Goal: Transaction & Acquisition: Obtain resource

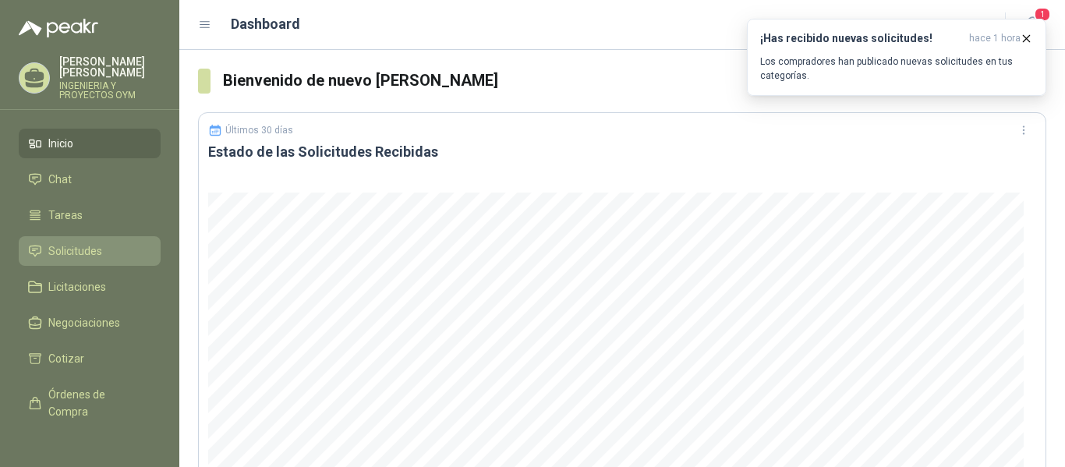
click at [109, 239] on link "Solicitudes" at bounding box center [90, 251] width 142 height 30
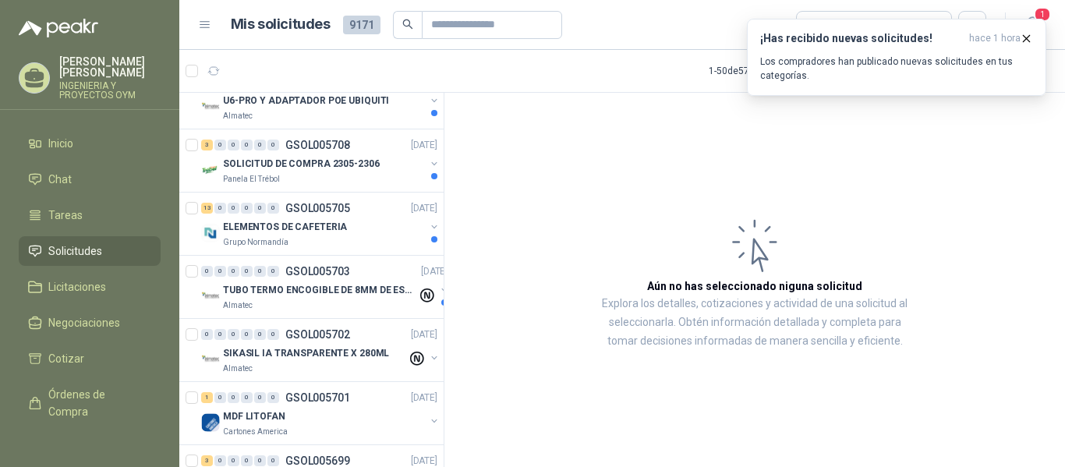
scroll to position [1356, 0]
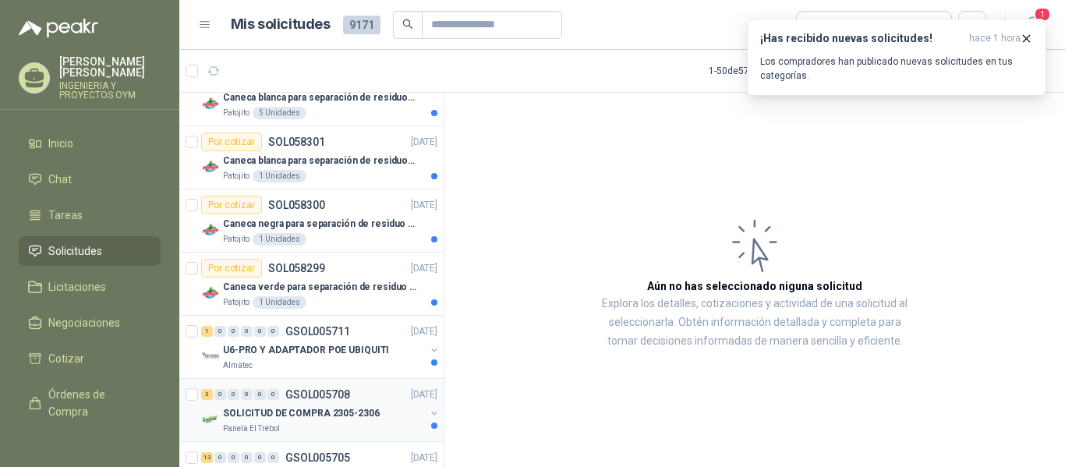
click at [310, 415] on p "SOLICITUD DE COMPRA 2305-2306" at bounding box center [301, 413] width 157 height 15
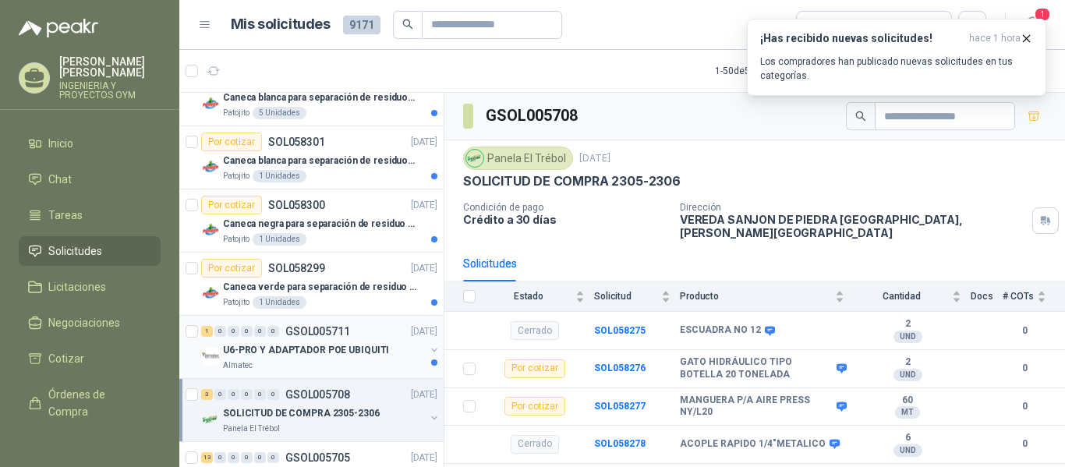
click at [305, 358] on div "U6-PRO Y ADAPTADOR [PERSON_NAME] UBIQUITI Almatec" at bounding box center [324, 356] width 202 height 31
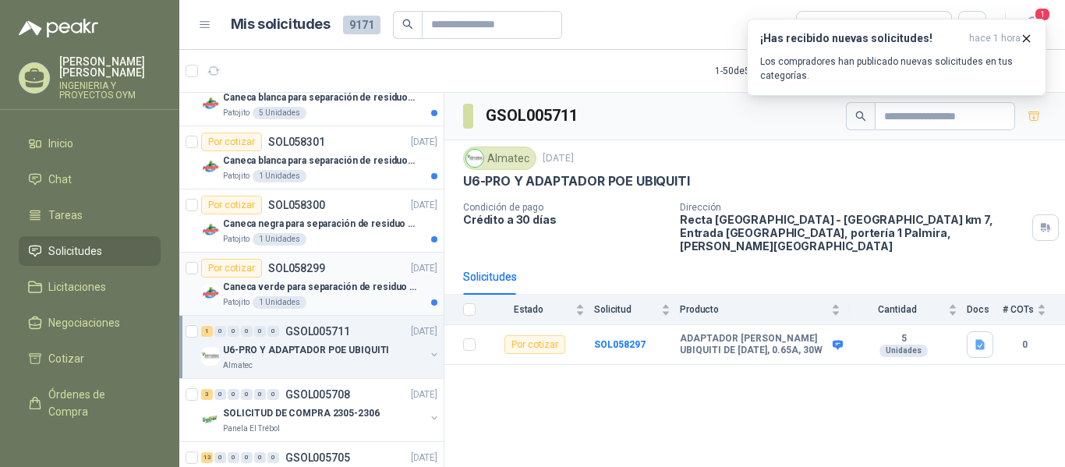
click at [304, 285] on p "Caneca verde para separación de residuo 55 LT" at bounding box center [320, 287] width 194 height 15
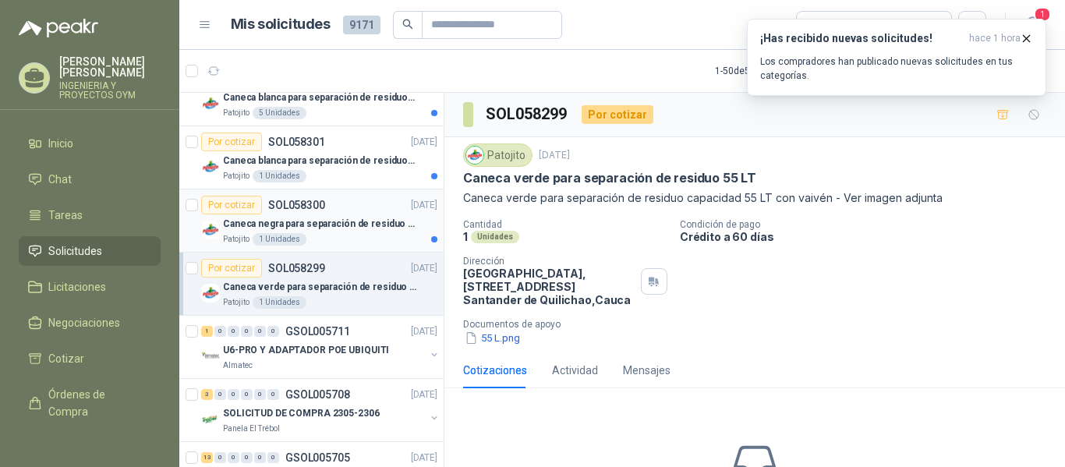
click at [330, 225] on p "Caneca negra para separación de residuo 55 LT" at bounding box center [320, 224] width 194 height 15
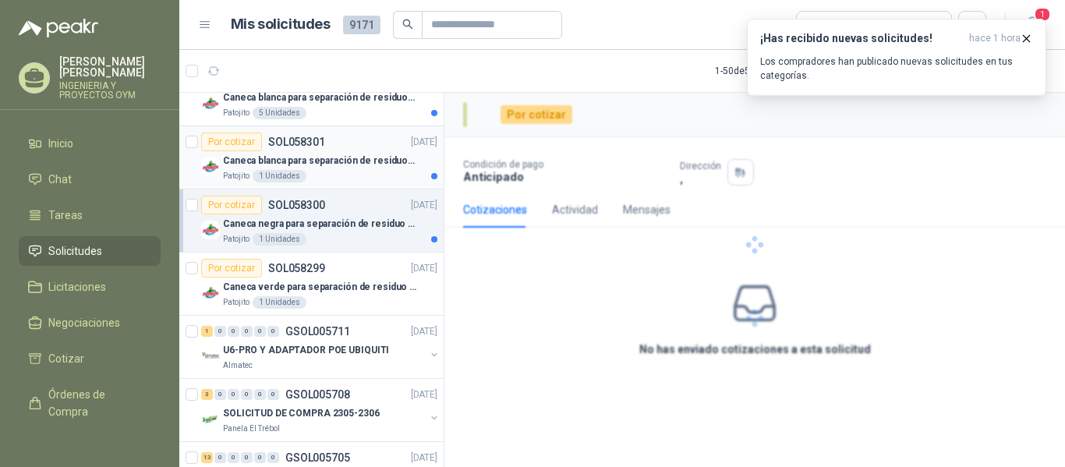
click at [327, 172] on div "Patojito 1 Unidades" at bounding box center [330, 176] width 214 height 12
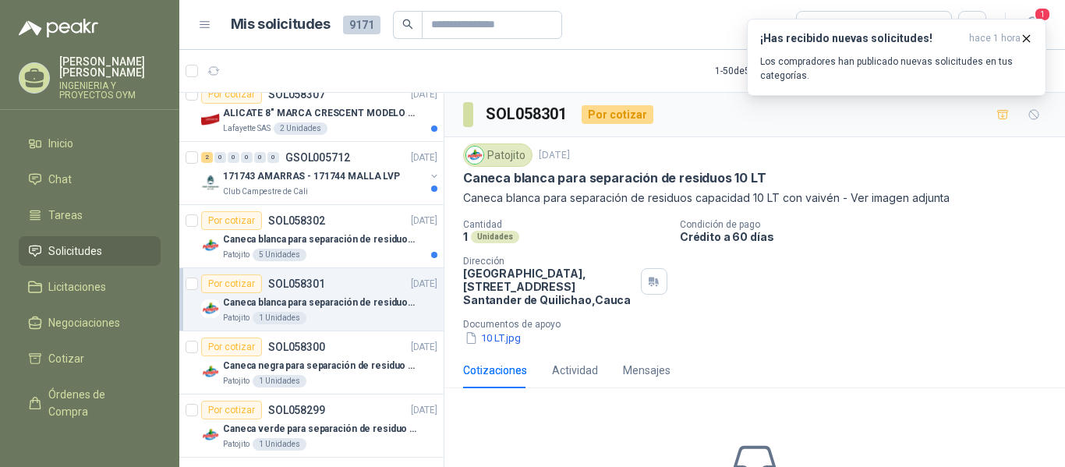
scroll to position [1181, 0]
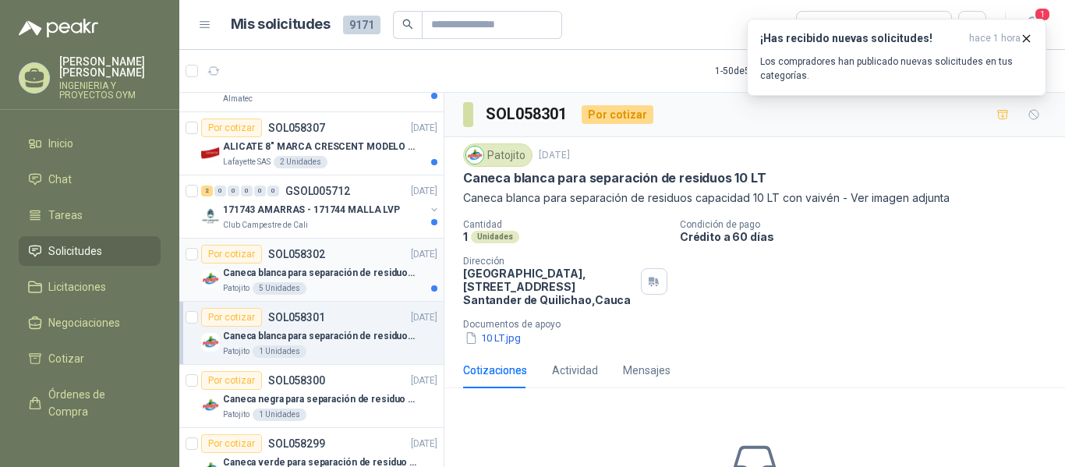
click at [374, 289] on div "Patojito 5 Unidades" at bounding box center [330, 288] width 214 height 12
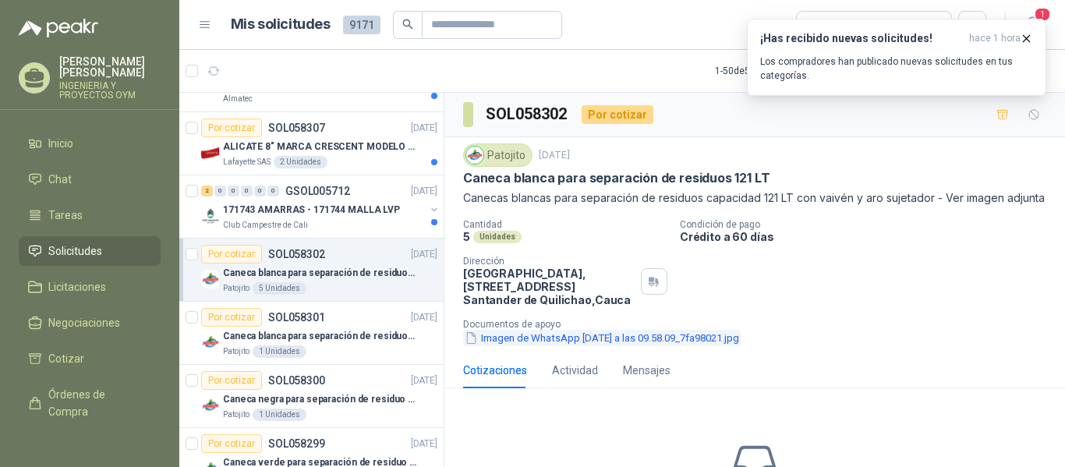
click at [529, 346] on button "Imagen de WhatsApp [DATE] a las 09.58.09_7fa98021.jpg" at bounding box center [602, 338] width 278 height 16
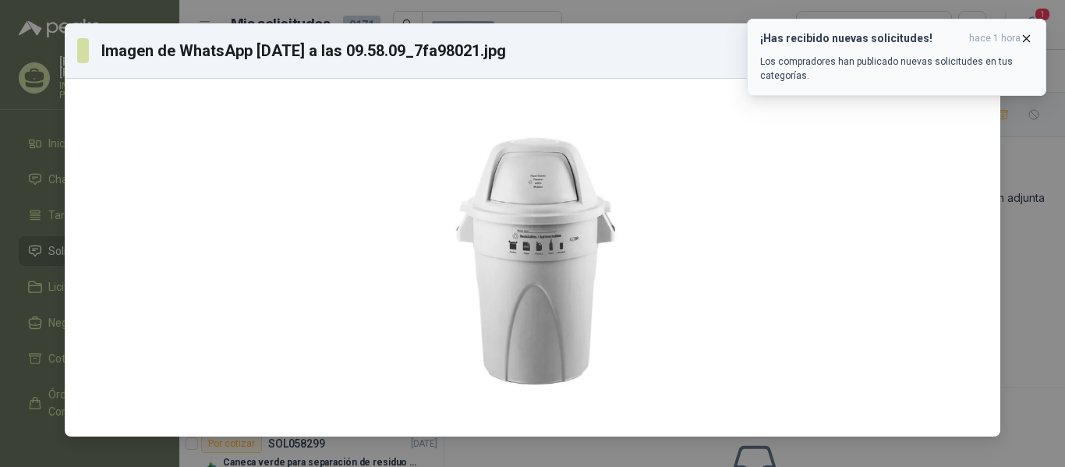
click at [1026, 36] on icon "button" at bounding box center [1026, 38] width 13 height 13
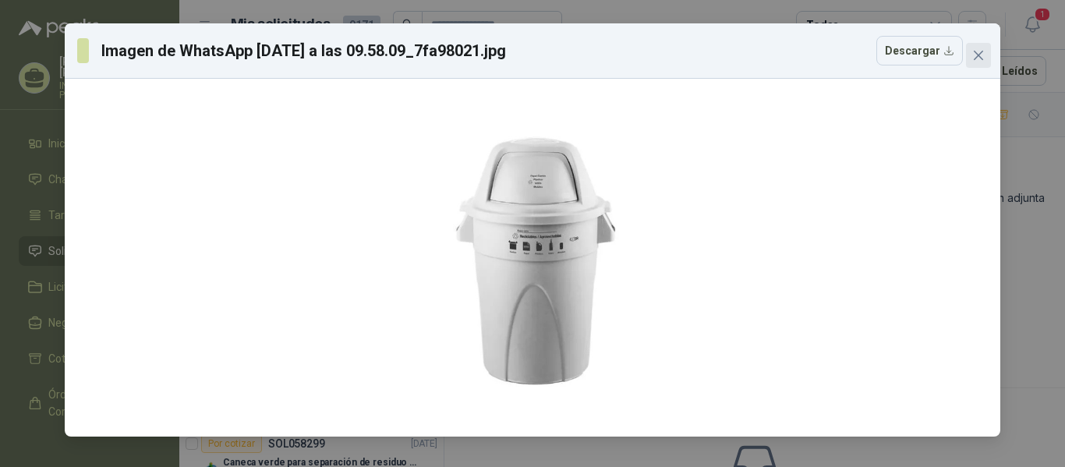
click at [983, 61] on icon "close" at bounding box center [978, 55] width 12 height 12
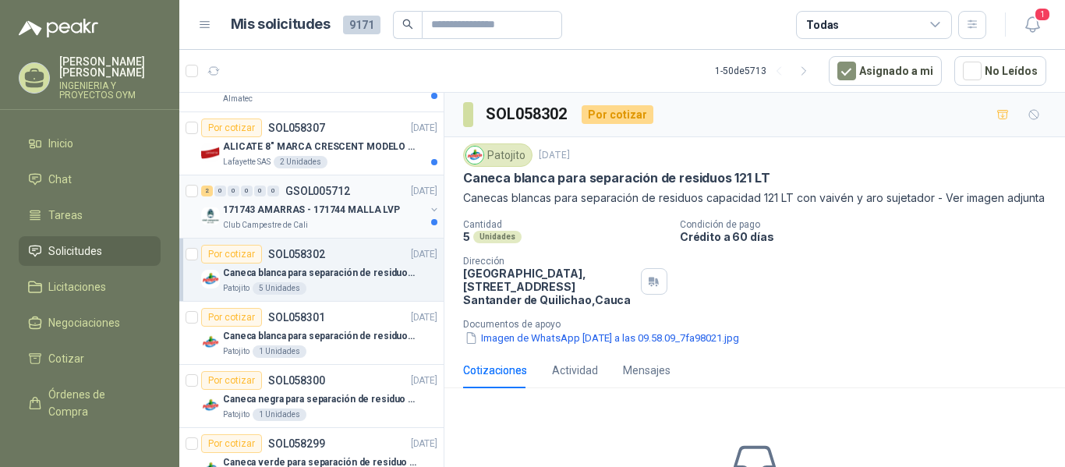
click at [338, 230] on div "Club Campestre de Cali" at bounding box center [324, 225] width 202 height 12
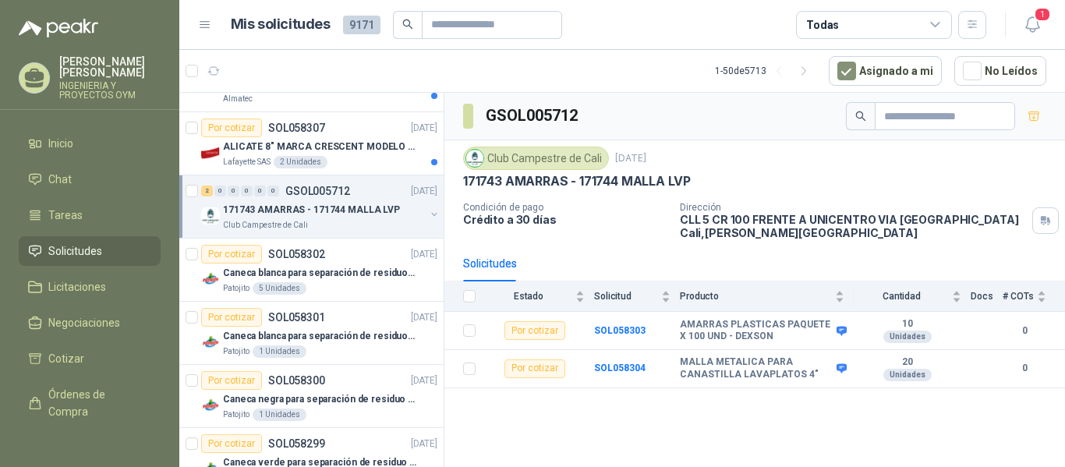
click at [281, 207] on p "171743 AMARRAS - 171744 MALLA LVP" at bounding box center [311, 210] width 177 height 15
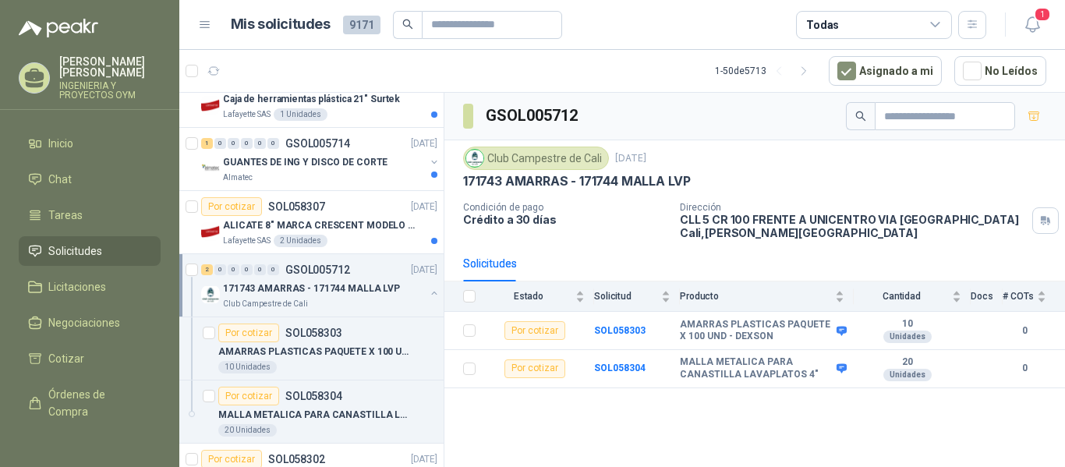
scroll to position [1094, 0]
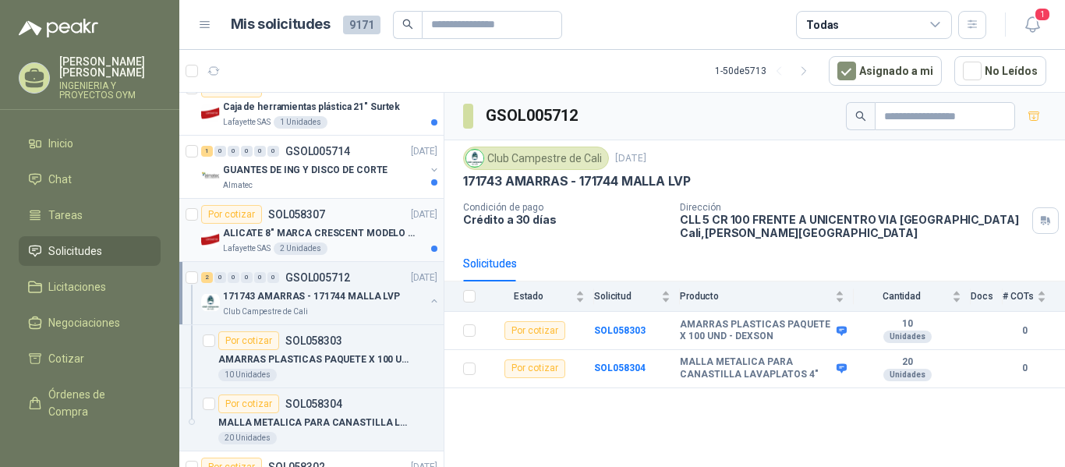
click at [393, 239] on p "ALICATE 8" MARCA CRESCENT MODELO 38008tv" at bounding box center [320, 233] width 194 height 15
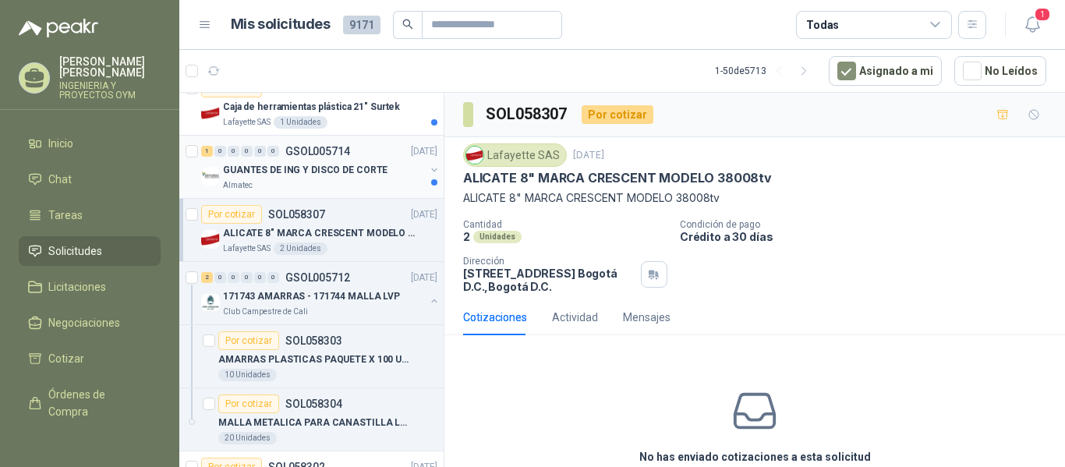
click at [318, 163] on p "GUANTES DE ING Y DISCO DE CORTE" at bounding box center [305, 170] width 165 height 15
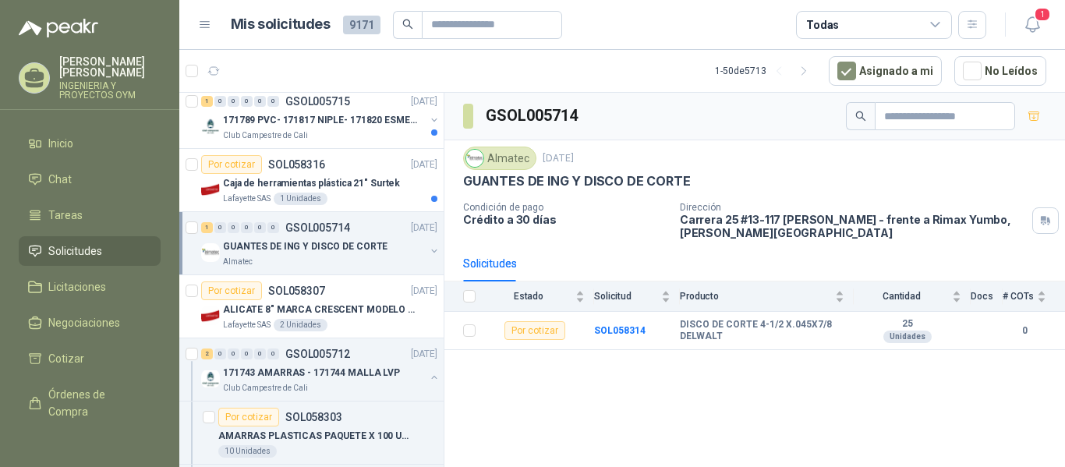
scroll to position [1010, 0]
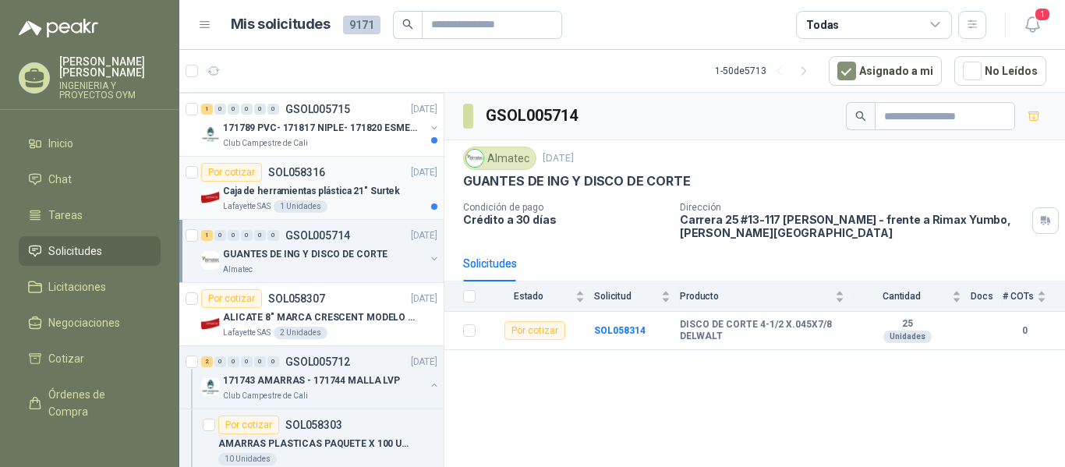
click at [335, 205] on div "Lafayette SAS 1 Unidades" at bounding box center [330, 206] width 214 height 12
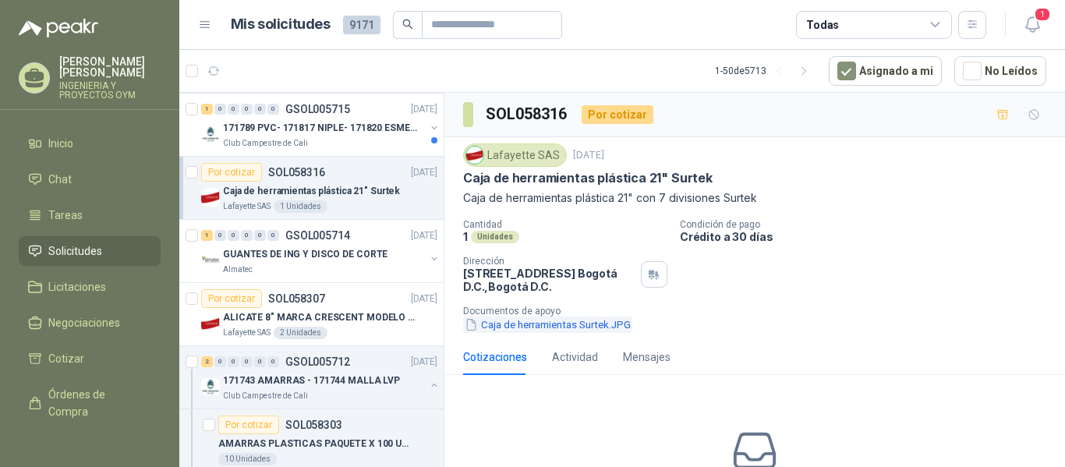
click at [506, 327] on button "Caja de herramientas Surtek.JPG" at bounding box center [547, 325] width 169 height 16
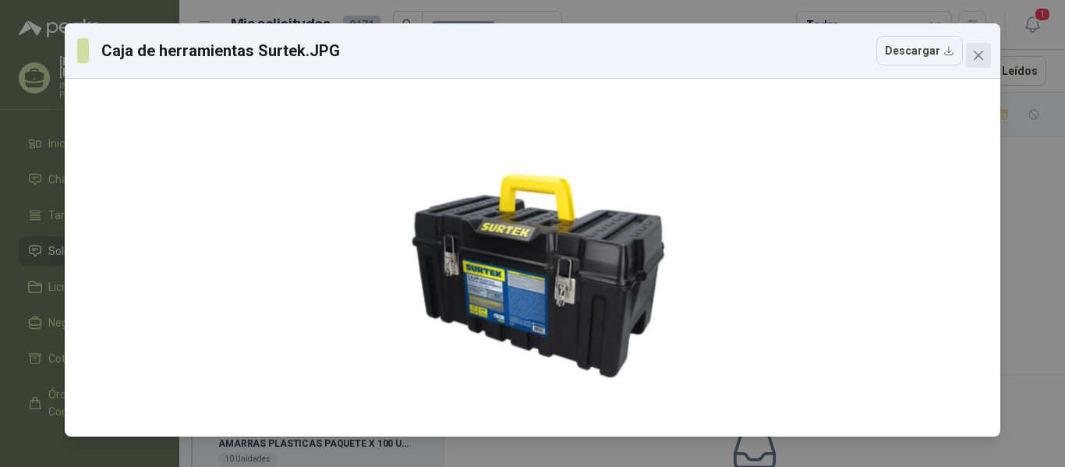
click at [979, 54] on icon "close" at bounding box center [978, 55] width 9 height 9
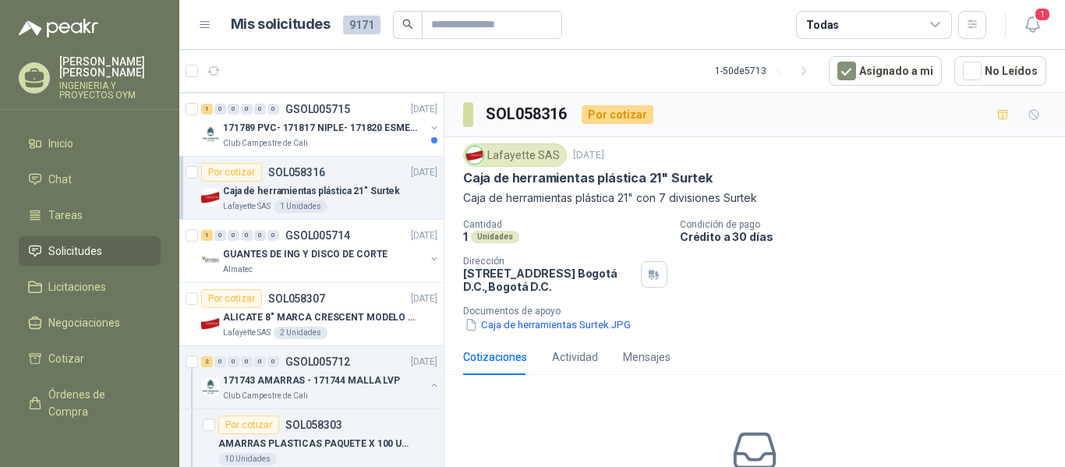
scroll to position [926, 0]
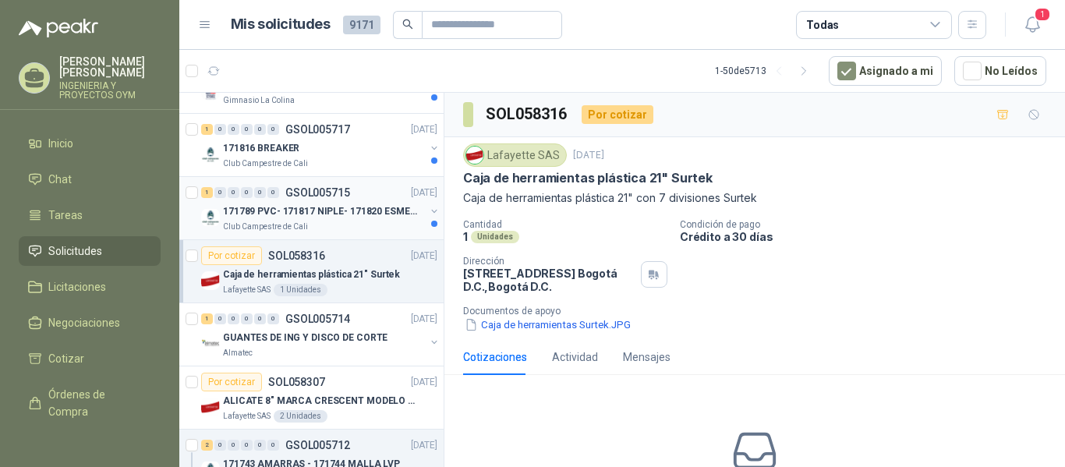
click at [353, 225] on div "Club Campestre de Cali" at bounding box center [324, 227] width 202 height 12
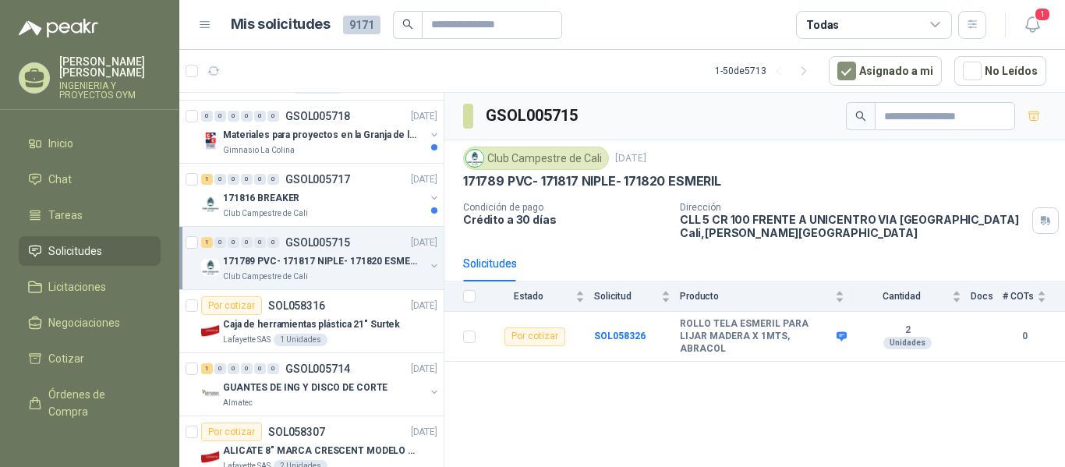
scroll to position [863, 0]
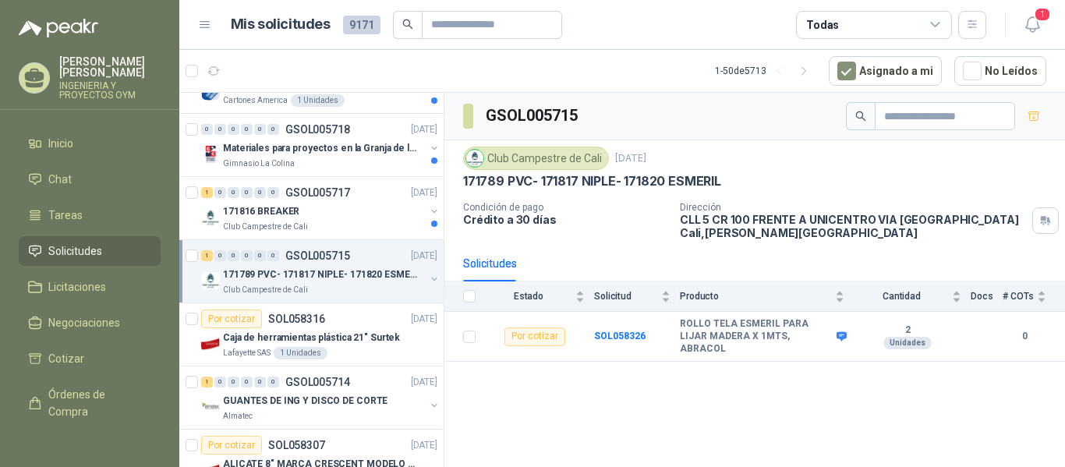
click at [332, 268] on p "171789 PVC- 171817 NIPLE- 171820 ESMERIL" at bounding box center [320, 274] width 194 height 15
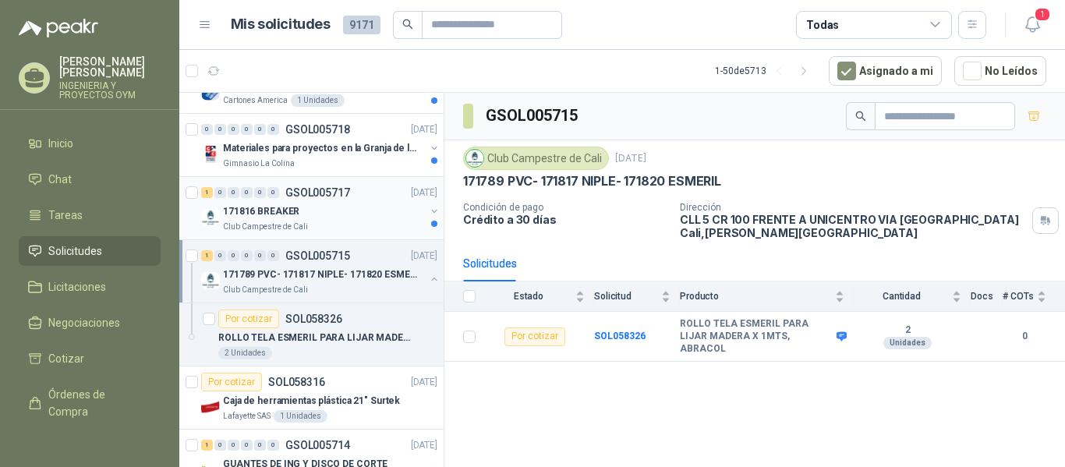
click at [348, 222] on div "Club Campestre de Cali" at bounding box center [324, 227] width 202 height 12
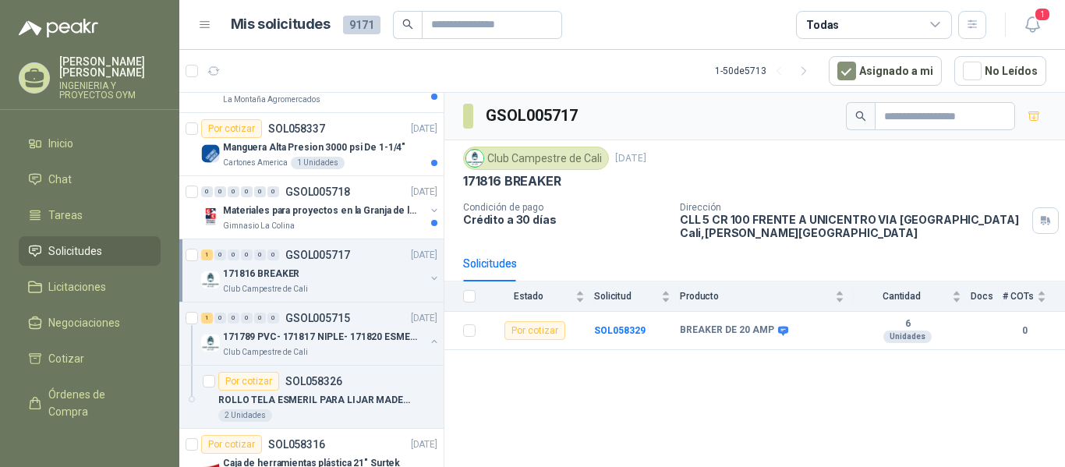
scroll to position [750, 0]
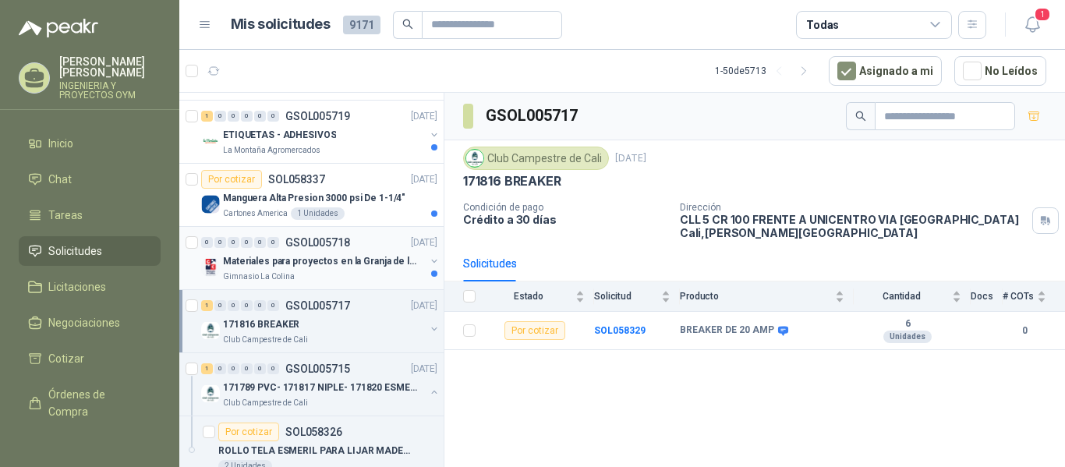
click at [342, 268] on p "Materiales para proyectos en la Granja de la UI" at bounding box center [320, 261] width 194 height 15
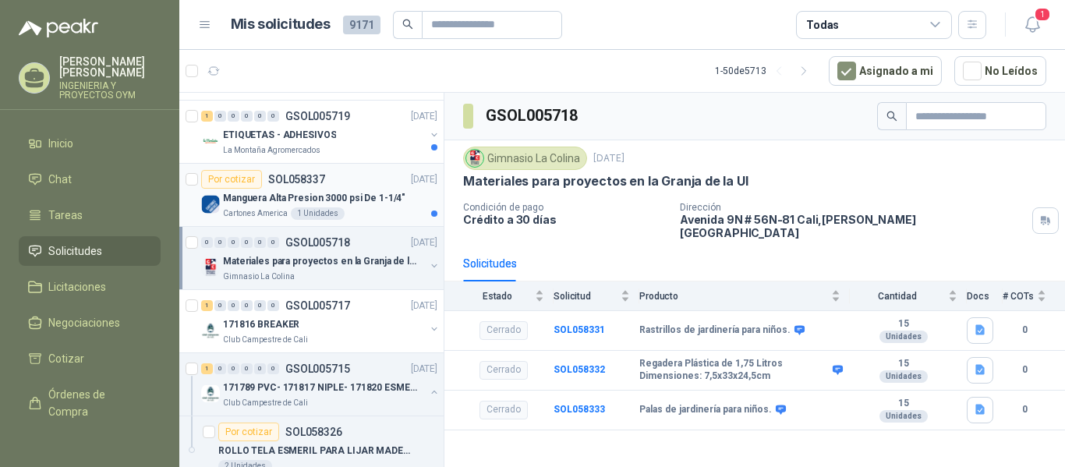
click at [308, 211] on div "1 Unidades" at bounding box center [318, 213] width 54 height 12
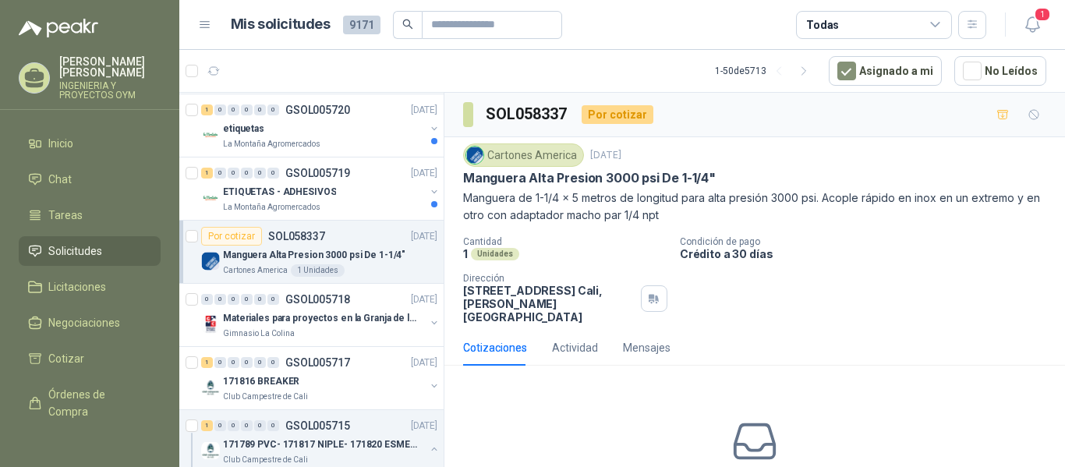
scroll to position [664, 0]
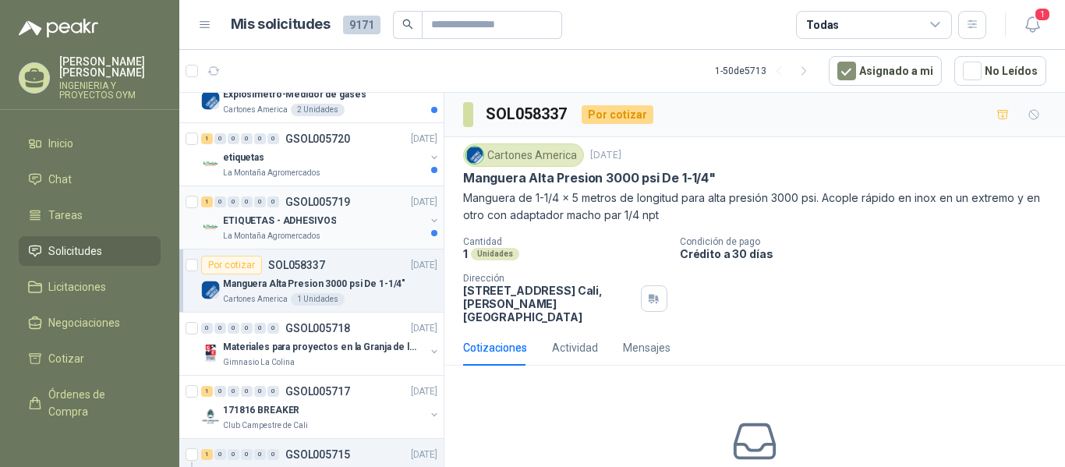
click at [328, 232] on div "La Montaña Agromercados" at bounding box center [324, 236] width 202 height 12
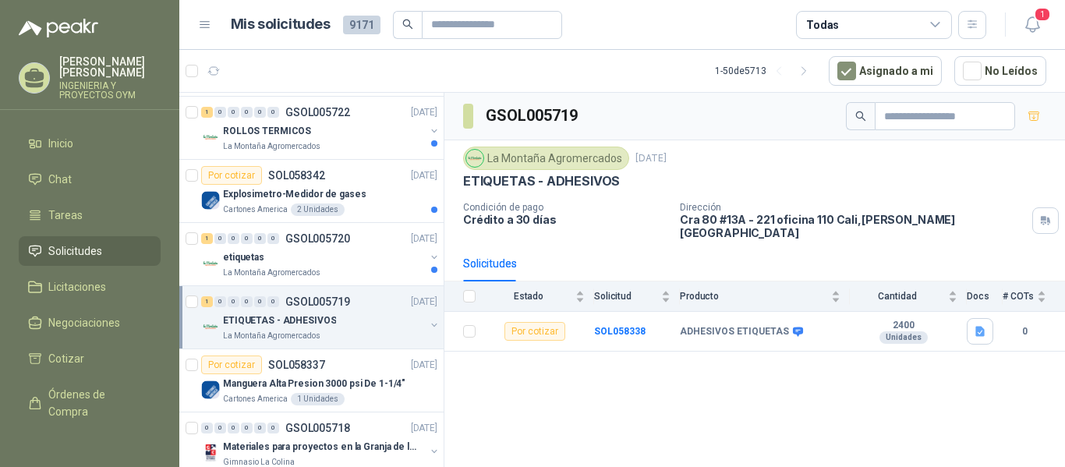
scroll to position [544, 0]
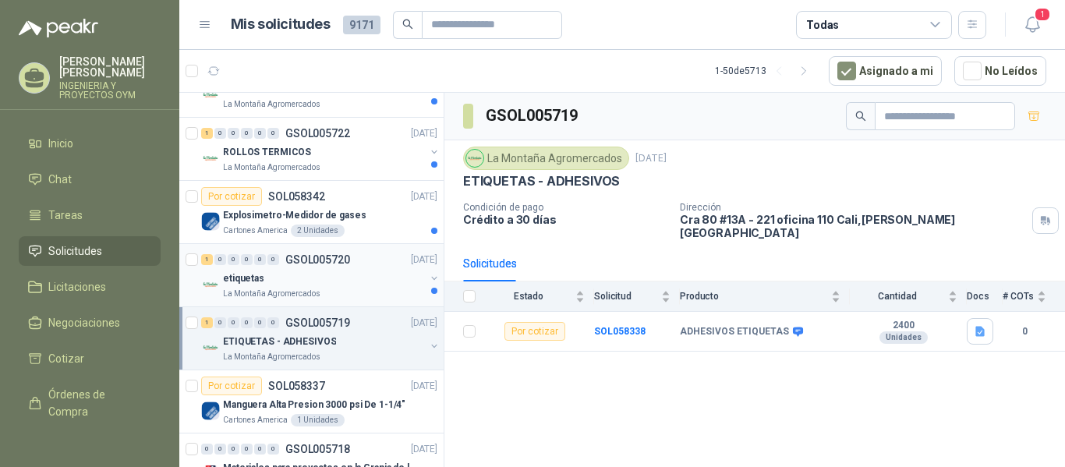
click at [318, 295] on div "La Montaña Agromercados" at bounding box center [324, 294] width 202 height 12
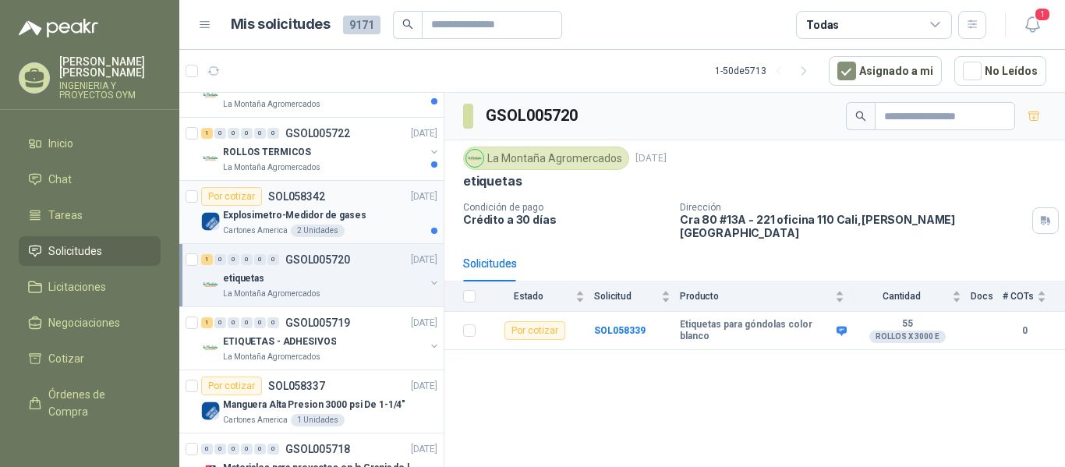
click at [370, 208] on div "Explosimetro-Medidor de gases" at bounding box center [330, 215] width 214 height 19
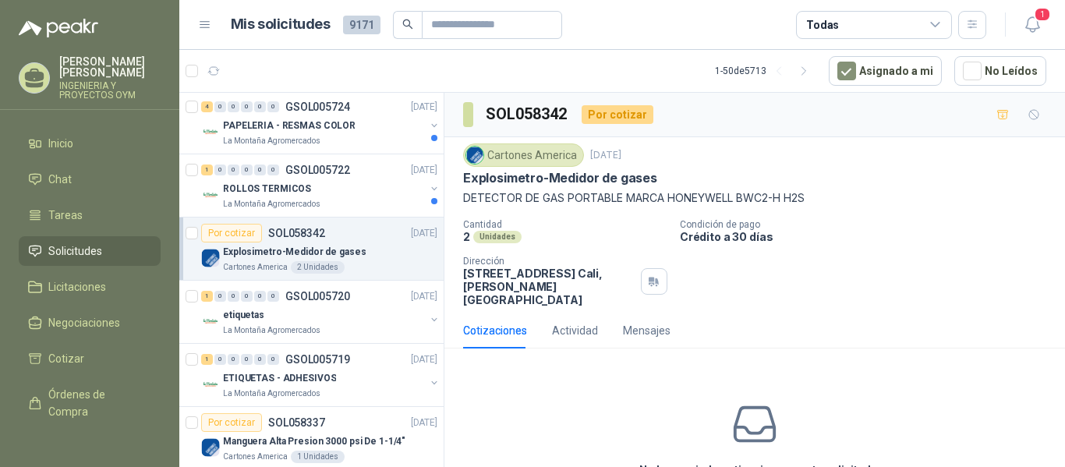
scroll to position [486, 0]
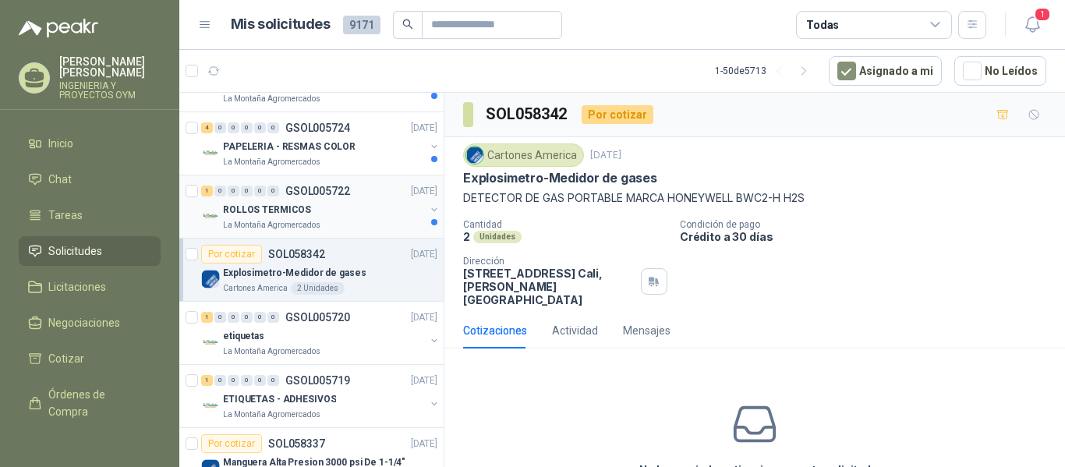
click at [337, 232] on div "1 0 0 0 0 0 GSOL005722 [DATE] ROLLOS TERMICOS La Montaña Agromercados" at bounding box center [311, 206] width 264 height 63
click at [323, 218] on div "ROLLOS TERMICOS" at bounding box center [324, 209] width 202 height 19
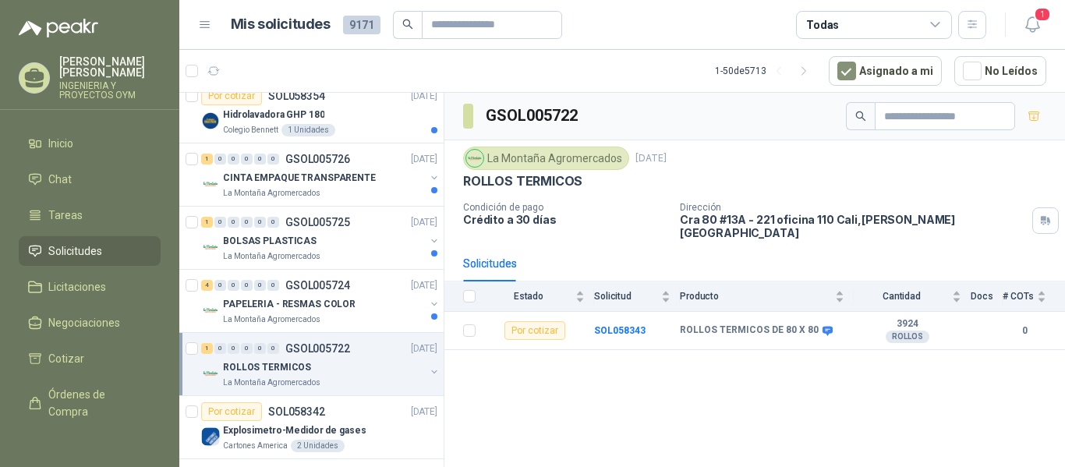
scroll to position [307, 0]
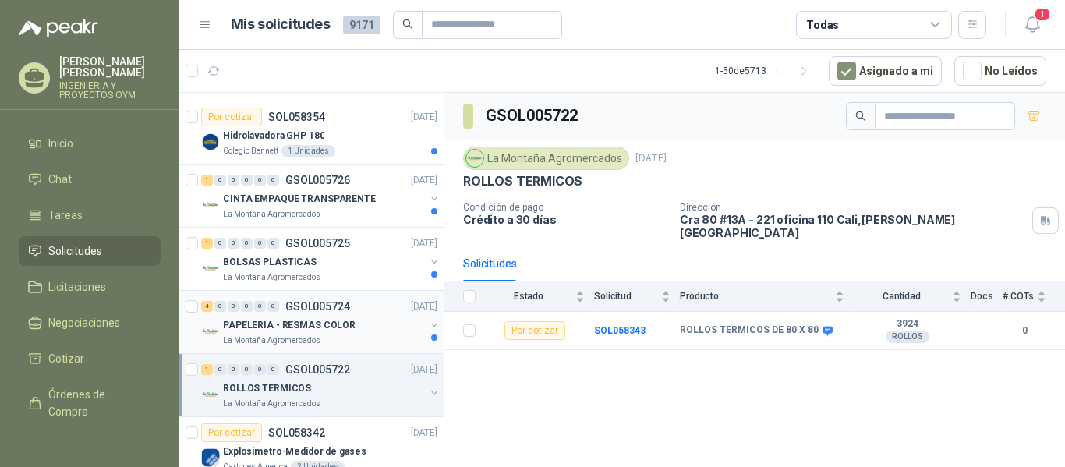
click at [322, 306] on p "GSOL005724" at bounding box center [317, 306] width 65 height 11
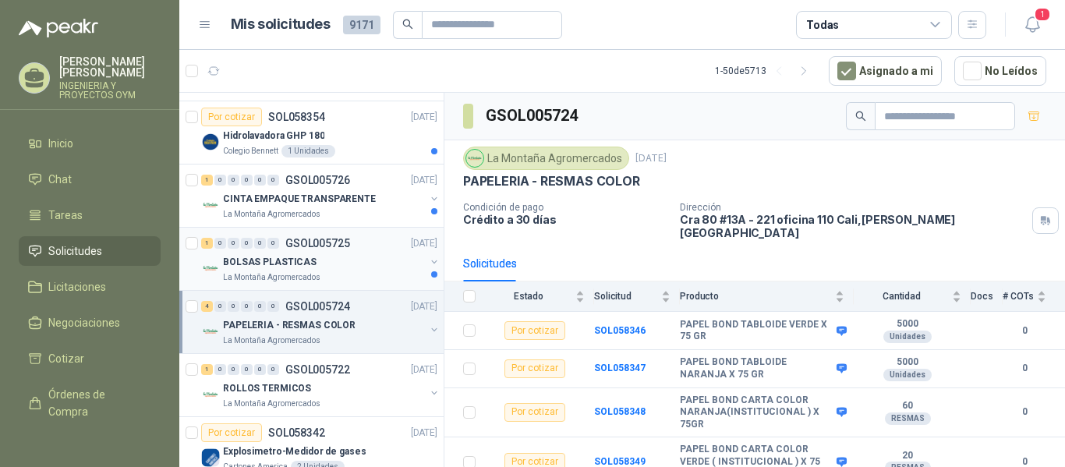
click at [343, 254] on div "BOLSAS PLASTICAS" at bounding box center [324, 262] width 202 height 19
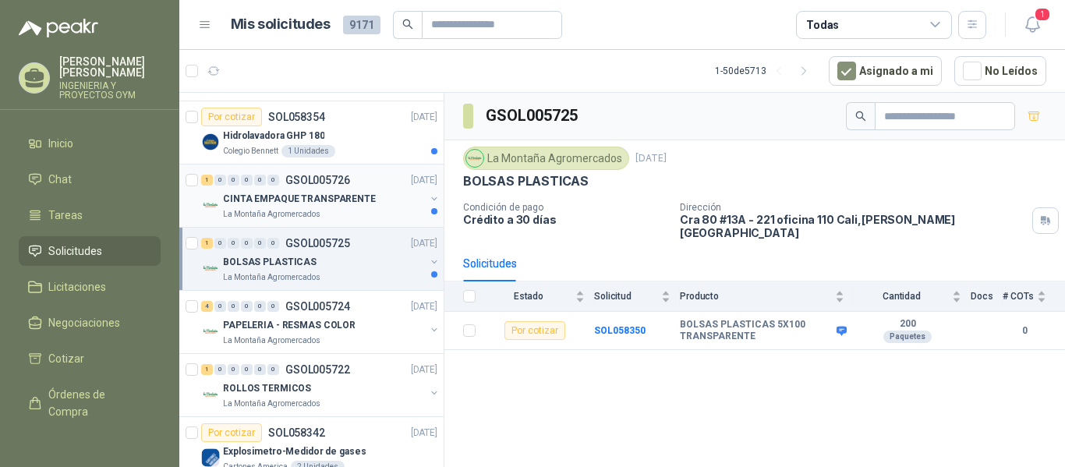
click at [341, 214] on div "La Montaña Agromercados" at bounding box center [324, 214] width 202 height 12
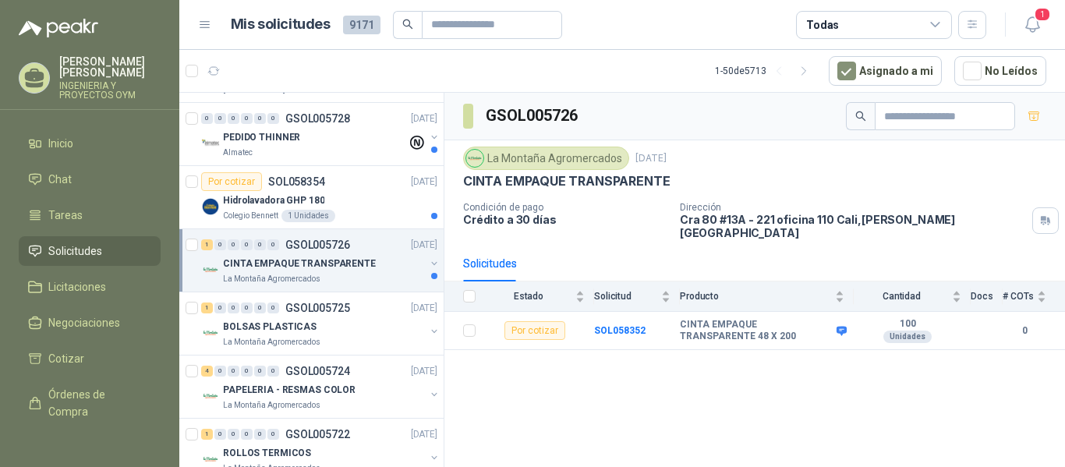
scroll to position [200, 0]
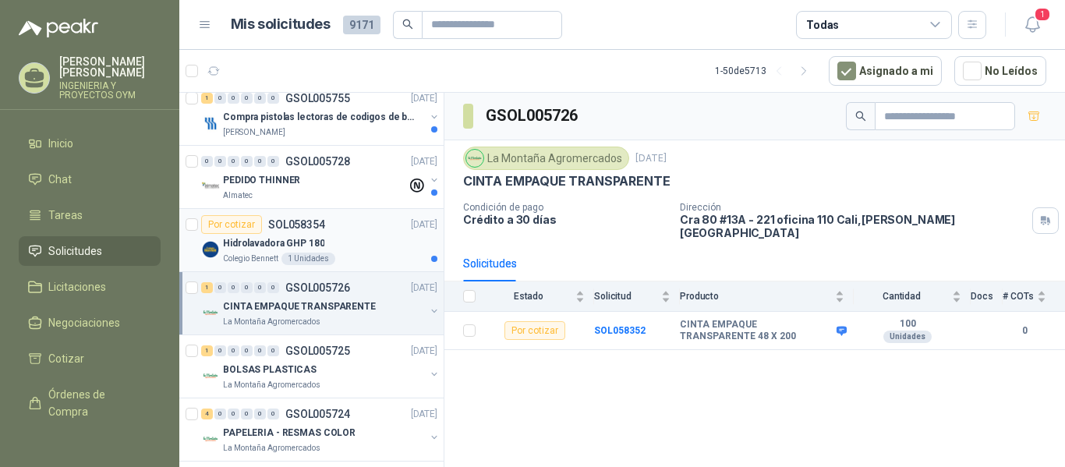
click at [321, 257] on div "1 Unidades" at bounding box center [309, 259] width 54 height 12
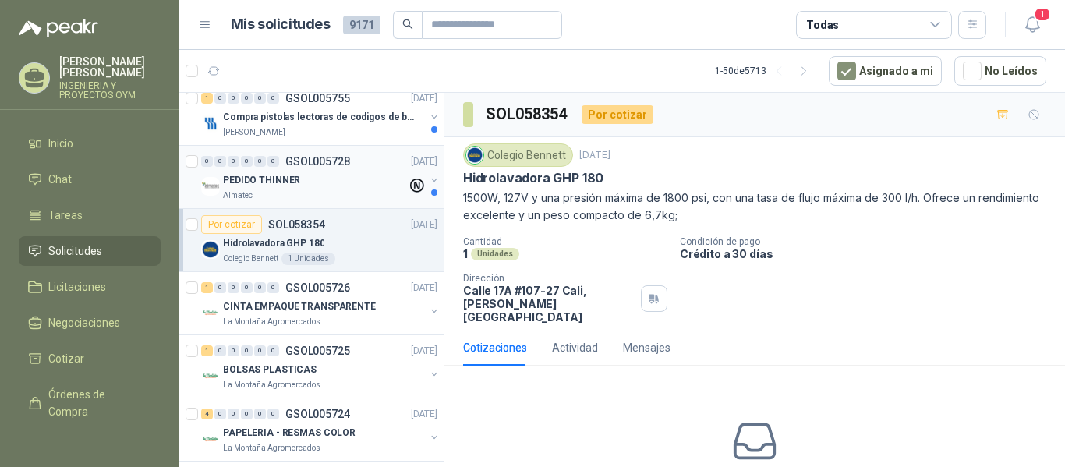
click at [296, 193] on div "Almatec" at bounding box center [315, 195] width 184 height 12
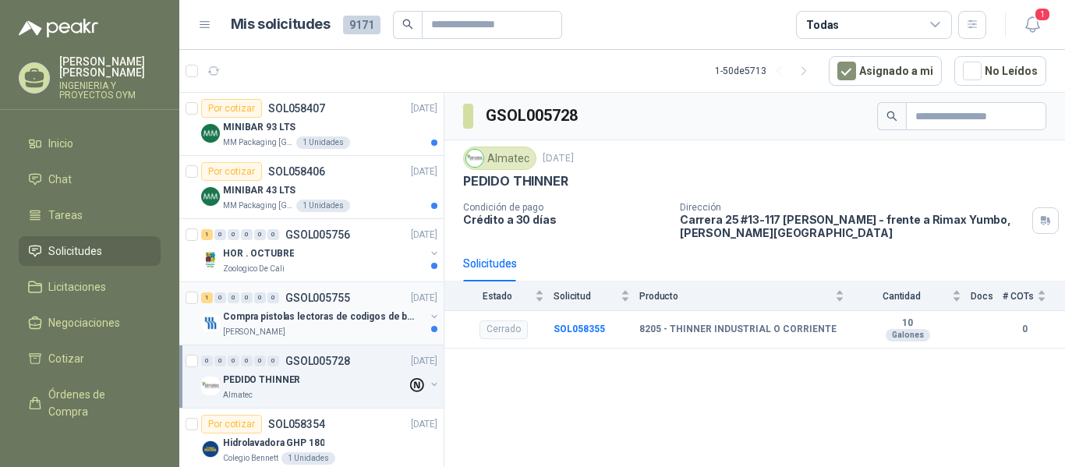
click at [268, 318] on p "Compra pistolas lectoras de codigos de barras" at bounding box center [320, 317] width 194 height 15
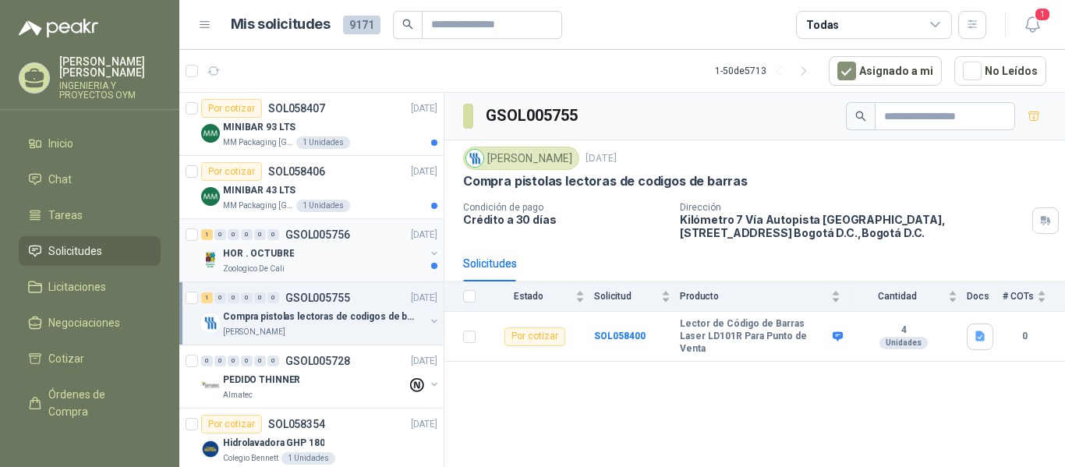
click at [288, 254] on p "HOR . OCTUBRE" at bounding box center [258, 253] width 71 height 15
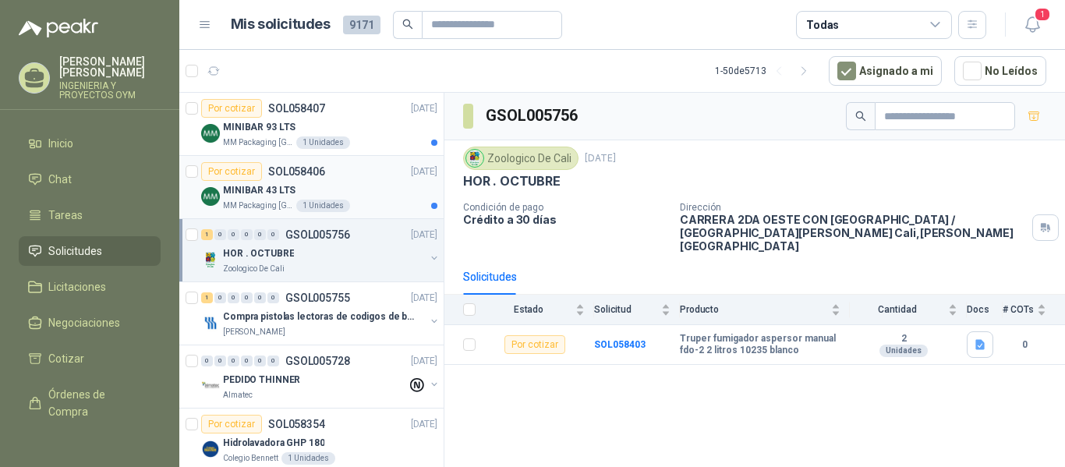
click at [296, 178] on div "Por cotizar SOL058406" at bounding box center [263, 171] width 124 height 19
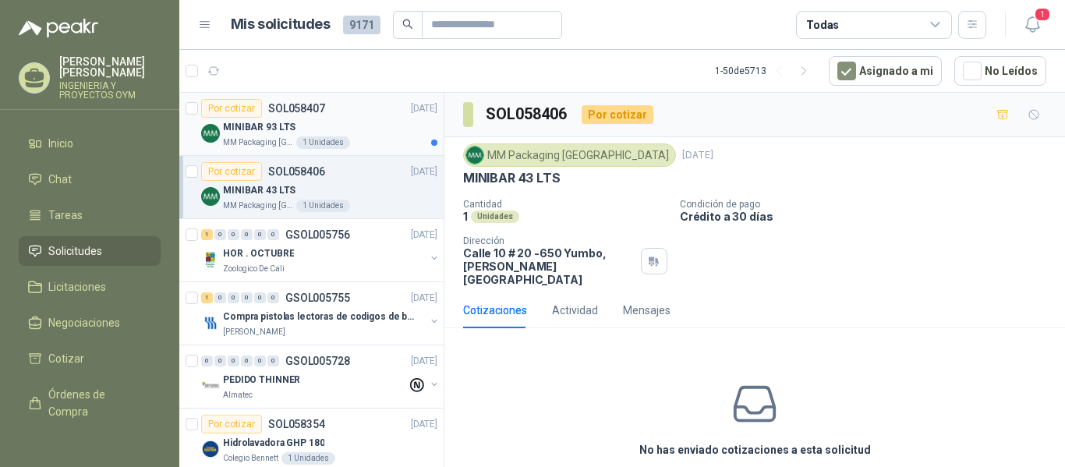
click at [312, 130] on div "MINIBAR 93 LTS" at bounding box center [330, 127] width 214 height 19
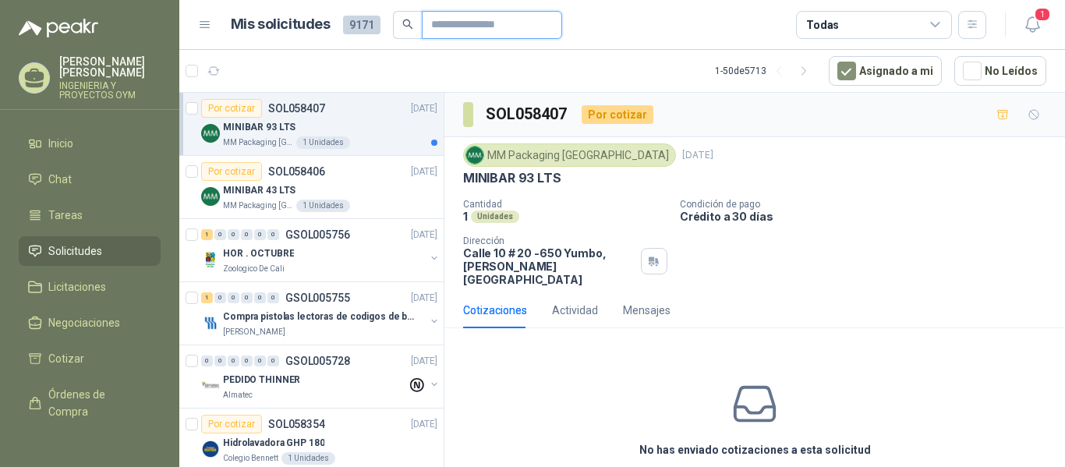
click at [444, 27] on input "text" at bounding box center [485, 25] width 109 height 27
type input "**********"
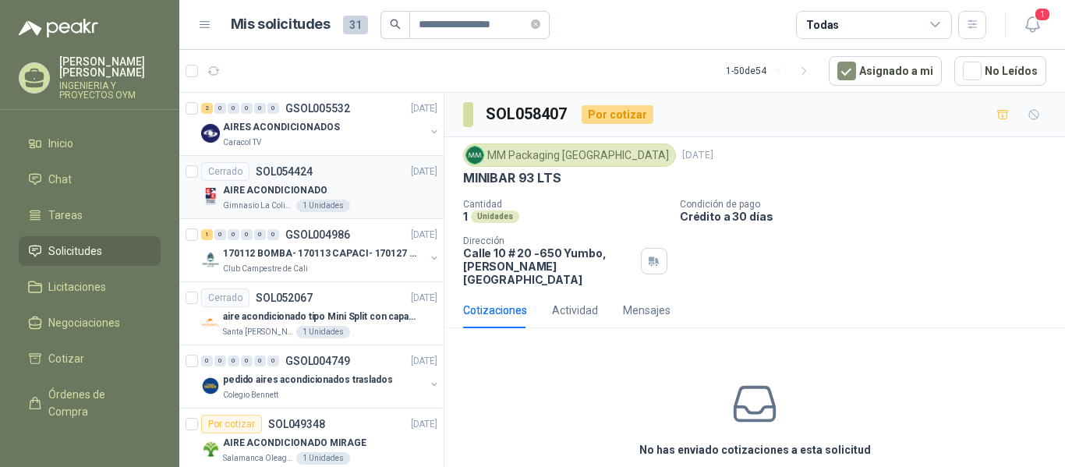
click at [254, 207] on p "Gimnasio La Colina" at bounding box center [258, 206] width 70 height 12
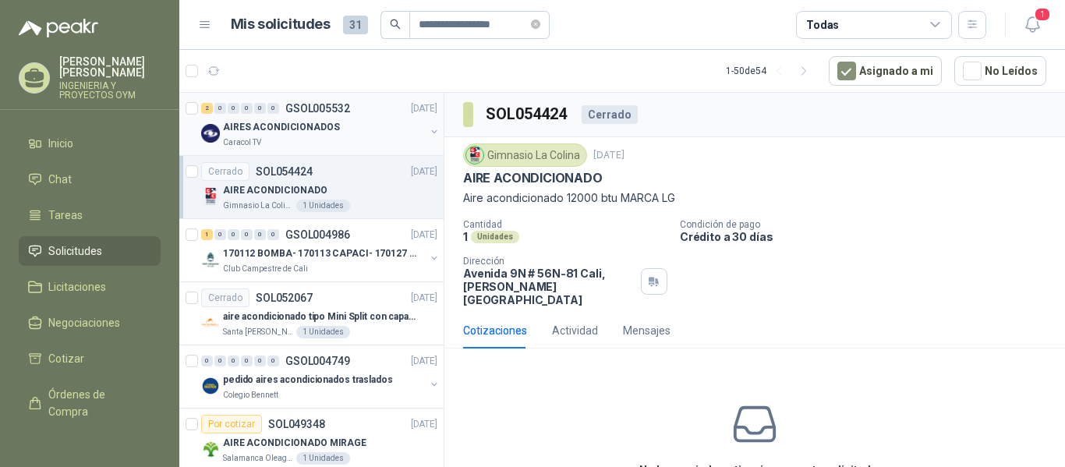
click at [315, 123] on p "AIRES ACONDICIONADOS" at bounding box center [281, 127] width 117 height 15
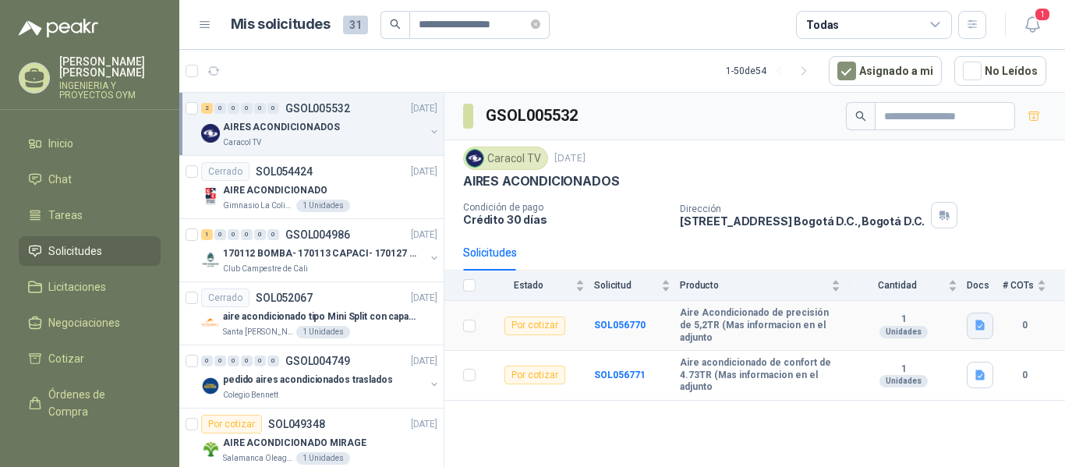
click at [979, 319] on icon "button" at bounding box center [980, 325] width 13 height 13
click at [788, 421] on div "GSOL005532 Caracol TV [DATE] AIRES ACONDICIONADOS Condición de pago Crédito 30 …" at bounding box center [754, 283] width 621 height 380
click at [988, 363] on button "button" at bounding box center [980, 375] width 27 height 27
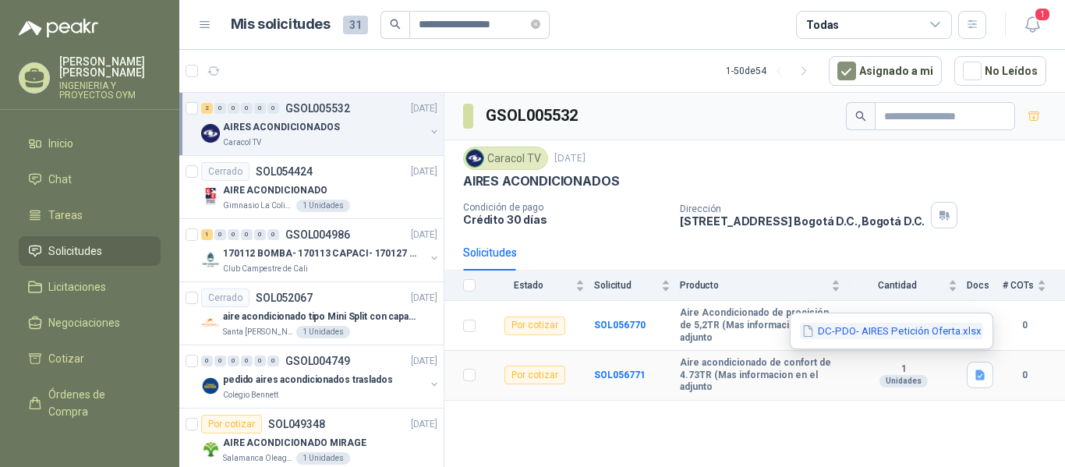
click at [950, 335] on button "DC-PDO- AIRES Petición Oferta.xlsx" at bounding box center [891, 331] width 183 height 16
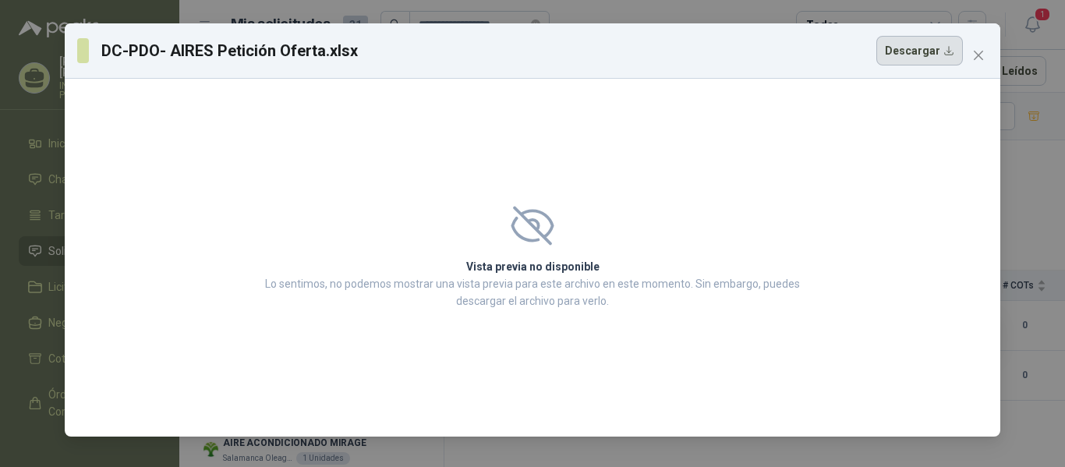
click at [940, 58] on button "Descargar" at bounding box center [920, 51] width 87 height 30
click at [981, 55] on icon "close" at bounding box center [978, 55] width 12 height 12
